Goal: Find specific page/section: Find specific page/section

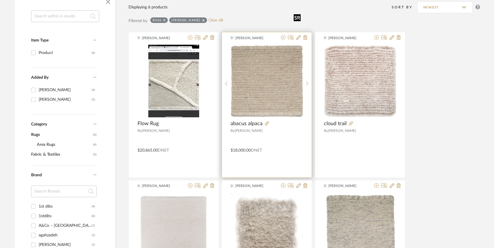
scroll to position [144, 0]
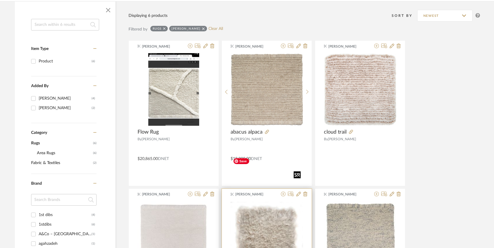
click at [264, 202] on img "0" at bounding box center [266, 237] width 72 height 71
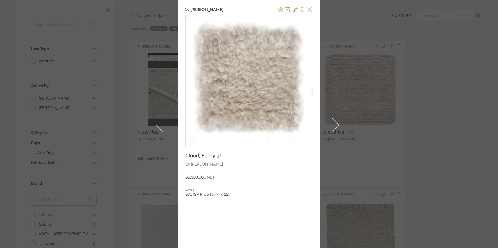
click at [309, 12] on span "button" at bounding box center [310, 9] width 12 height 12
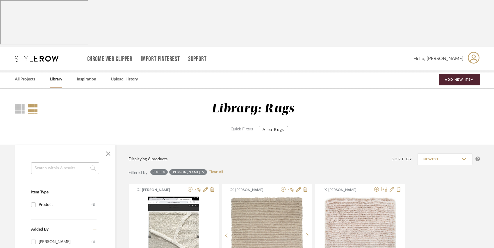
click at [183, 102] on div "Library: Rugs Quick Filters Area Rugs" at bounding box center [259, 118] width 442 height 33
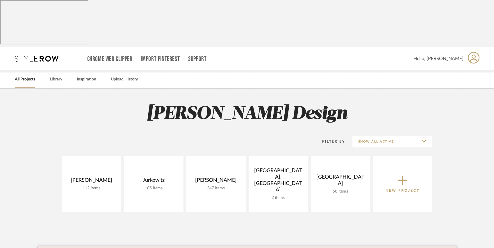
drag, startPoint x: 285, startPoint y: 103, endPoint x: 291, endPoint y: 101, distance: 6.3
click at [291, 134] on div "Filter By Show All Active" at bounding box center [247, 141] width 370 height 15
click at [174, 103] on h2 "Anne Carr Design" at bounding box center [247, 114] width 418 height 22
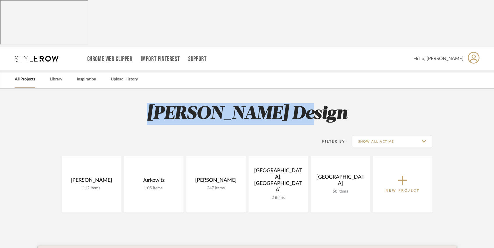
drag, startPoint x: 176, startPoint y: 63, endPoint x: 316, endPoint y: 72, distance: 140.0
click at [316, 103] on h2 "Anne Carr Design" at bounding box center [247, 114] width 418 height 22
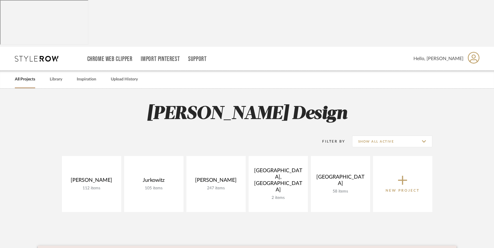
click at [252, 134] on div "Filter By Show All Active" at bounding box center [247, 141] width 370 height 15
